Goal: Information Seeking & Learning: Learn about a topic

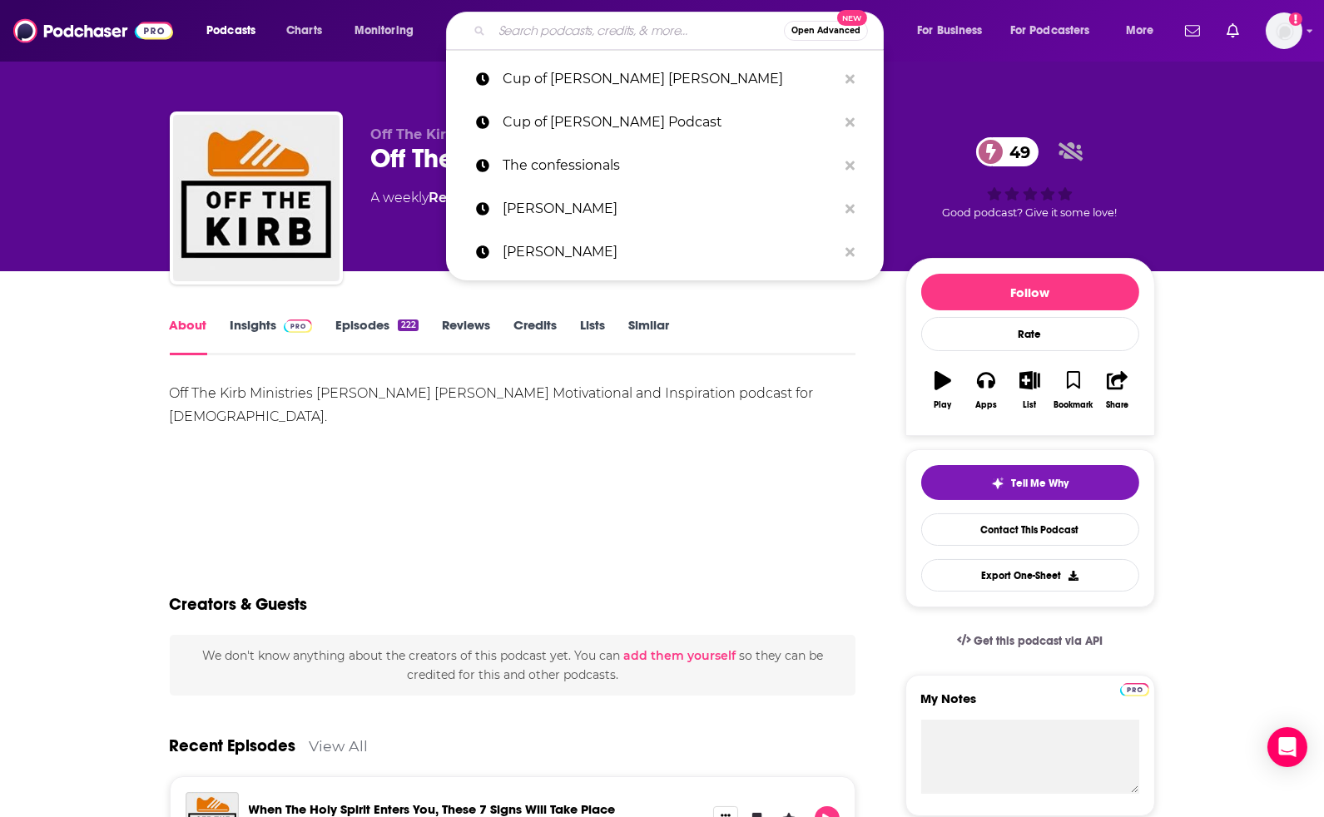
click at [639, 29] on input "Search podcasts, credits, & more..." at bounding box center [638, 30] width 292 height 27
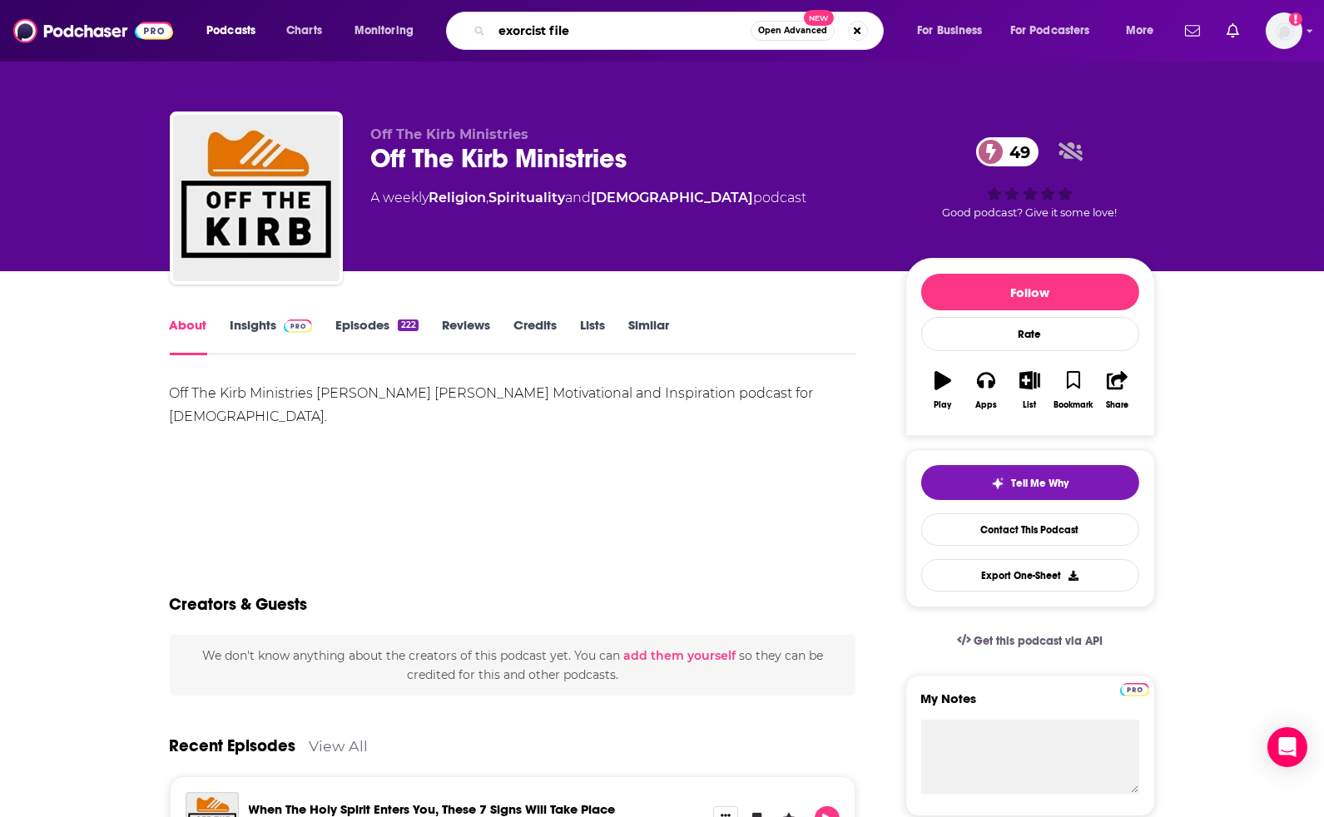
type input "exorcist files"
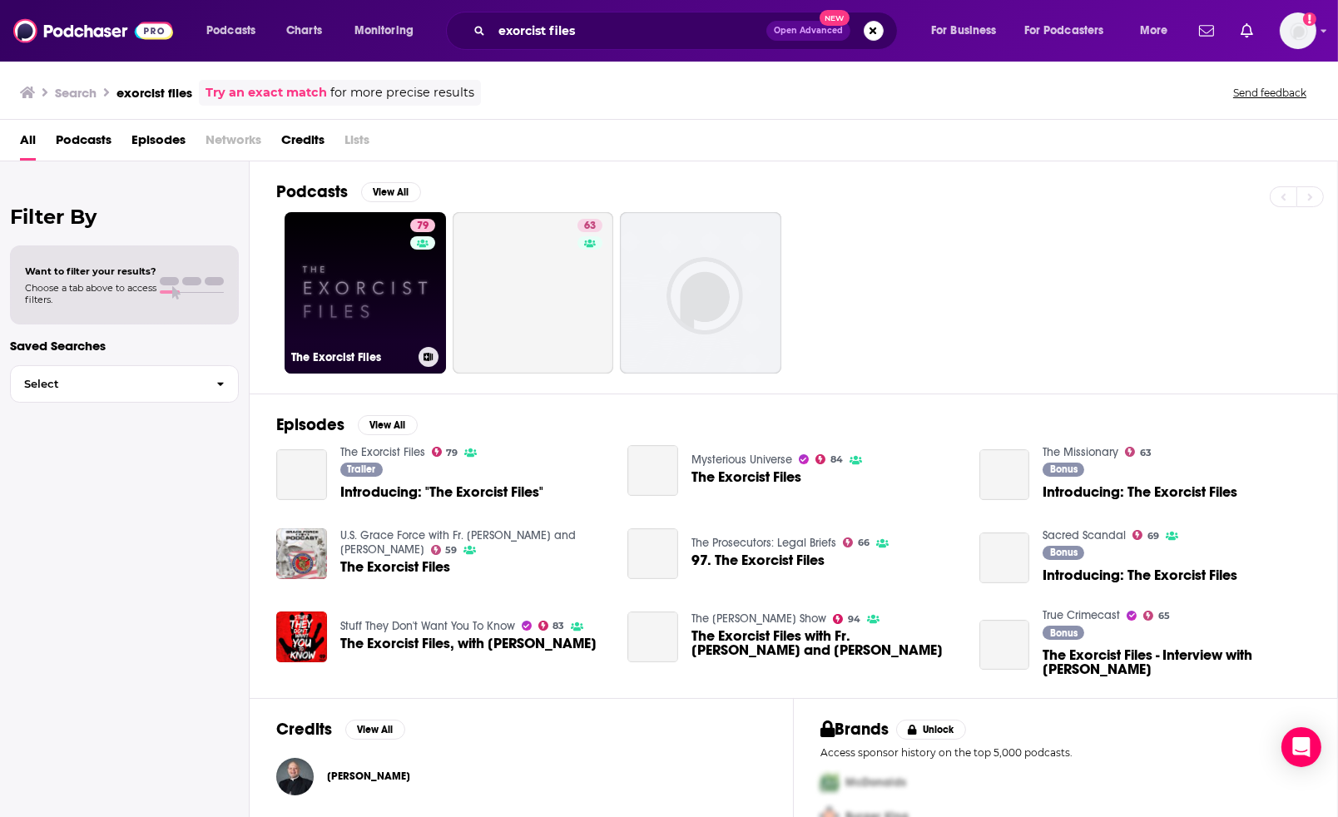
click at [349, 286] on link "79 The Exorcist Files" at bounding box center [365, 292] width 161 height 161
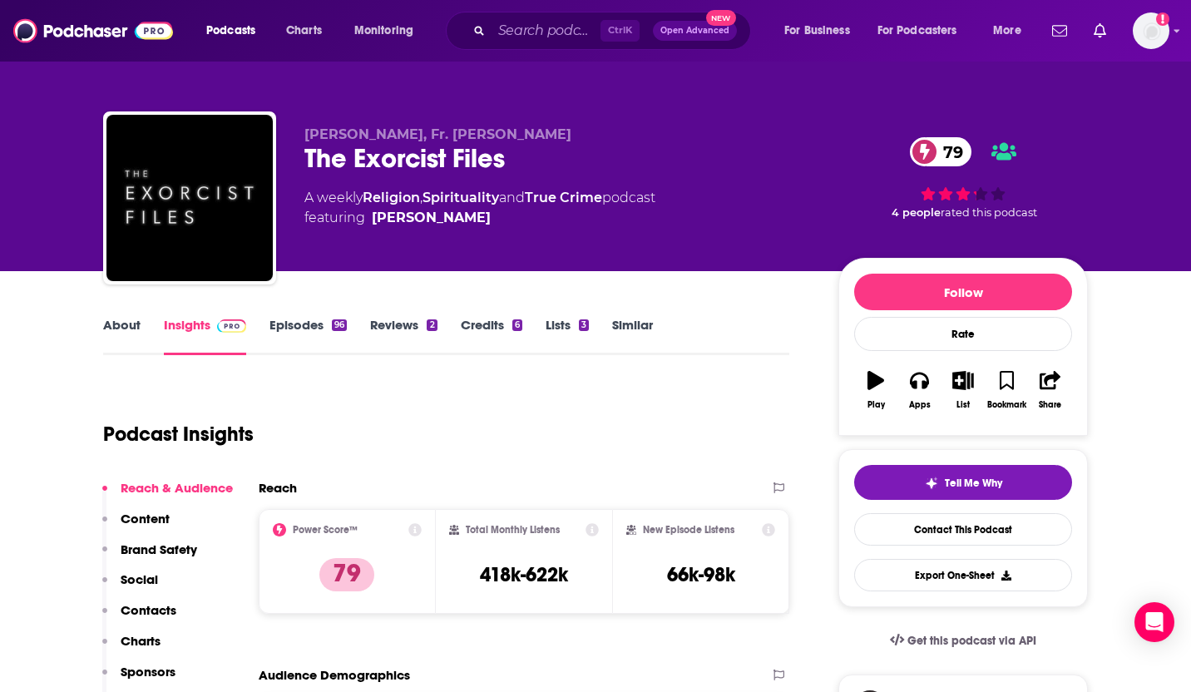
drag, startPoint x: 914, startPoint y: 0, endPoint x: 844, endPoint y: 144, distance: 160.3
click at [844, 144] on div "79 4 people rated this podcast" at bounding box center [964, 177] width 250 height 103
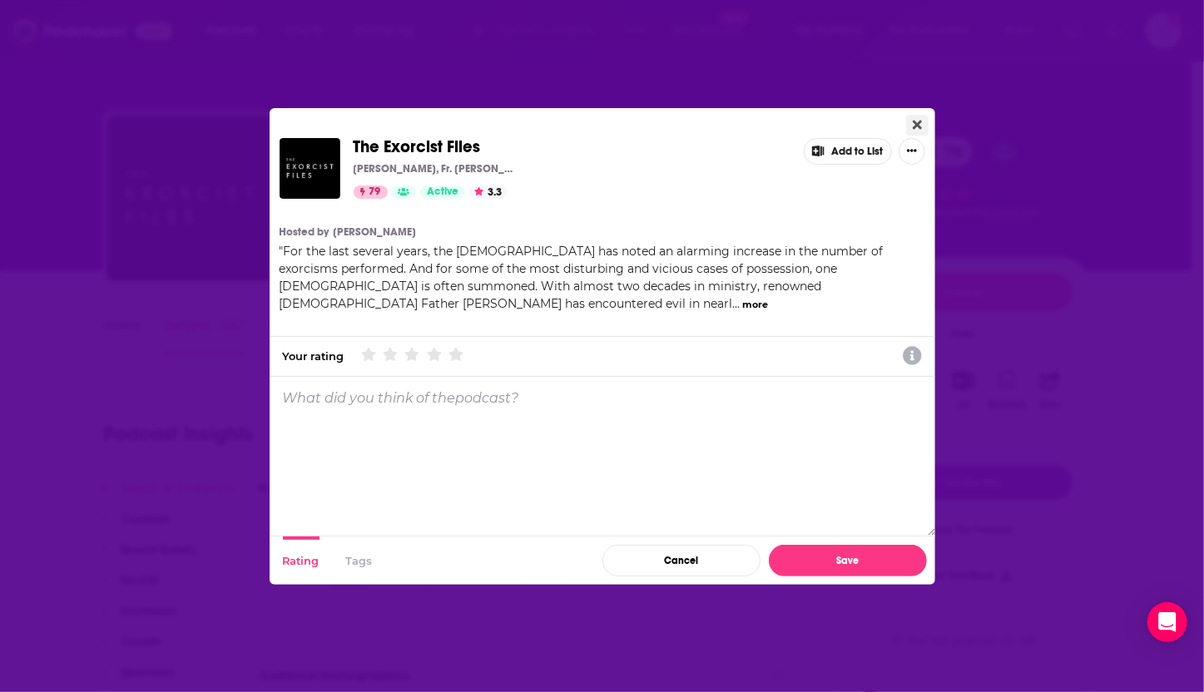
click at [913, 126] on icon "Close" at bounding box center [917, 124] width 9 height 13
